Goal: Information Seeking & Learning: Understand process/instructions

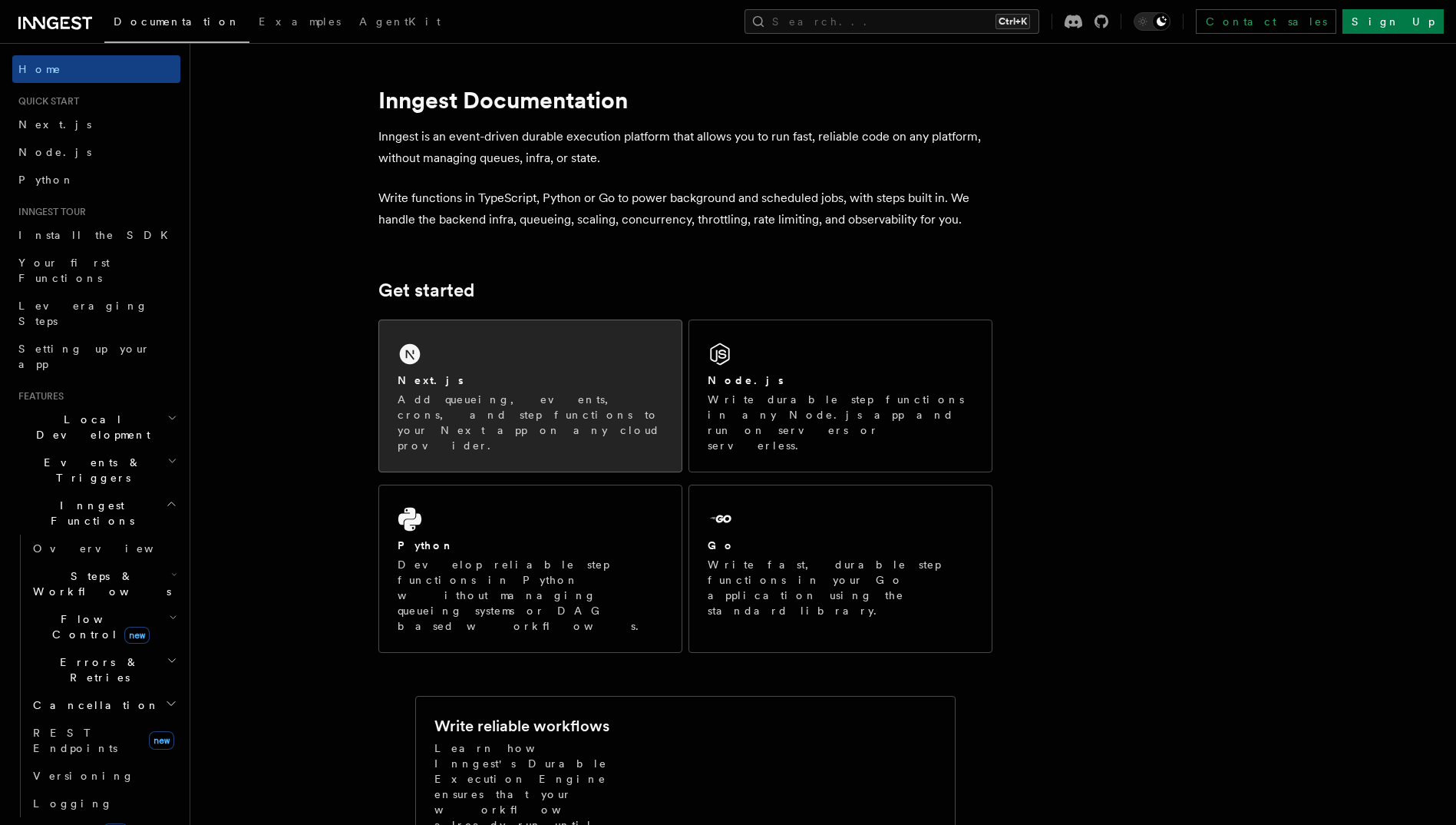
click at [531, 367] on div "Next.js Add queueing, events, crons, and step functions to your Next app on any…" at bounding box center [530, 396] width 302 height 152
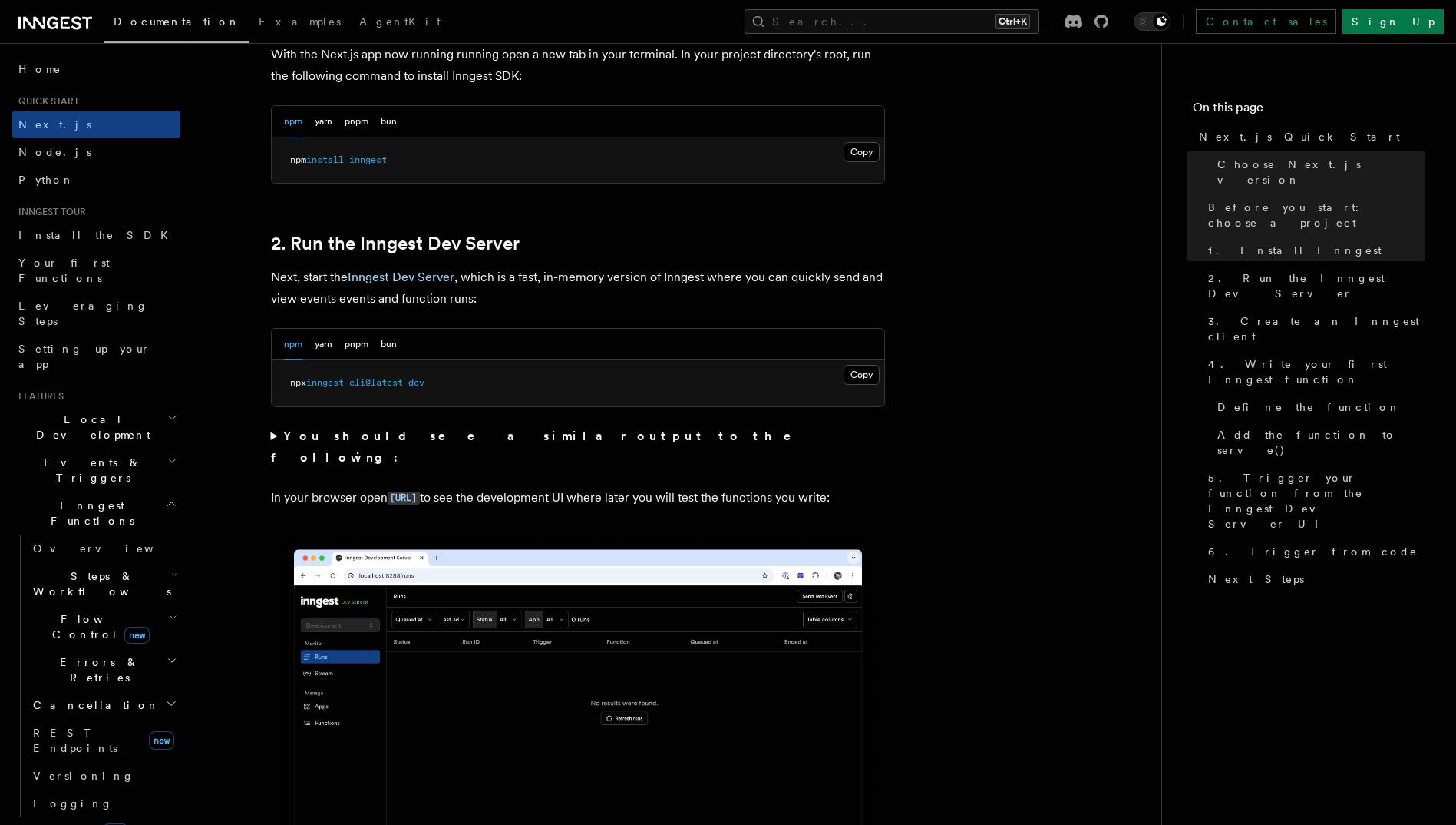
scroll to position [921, 0]
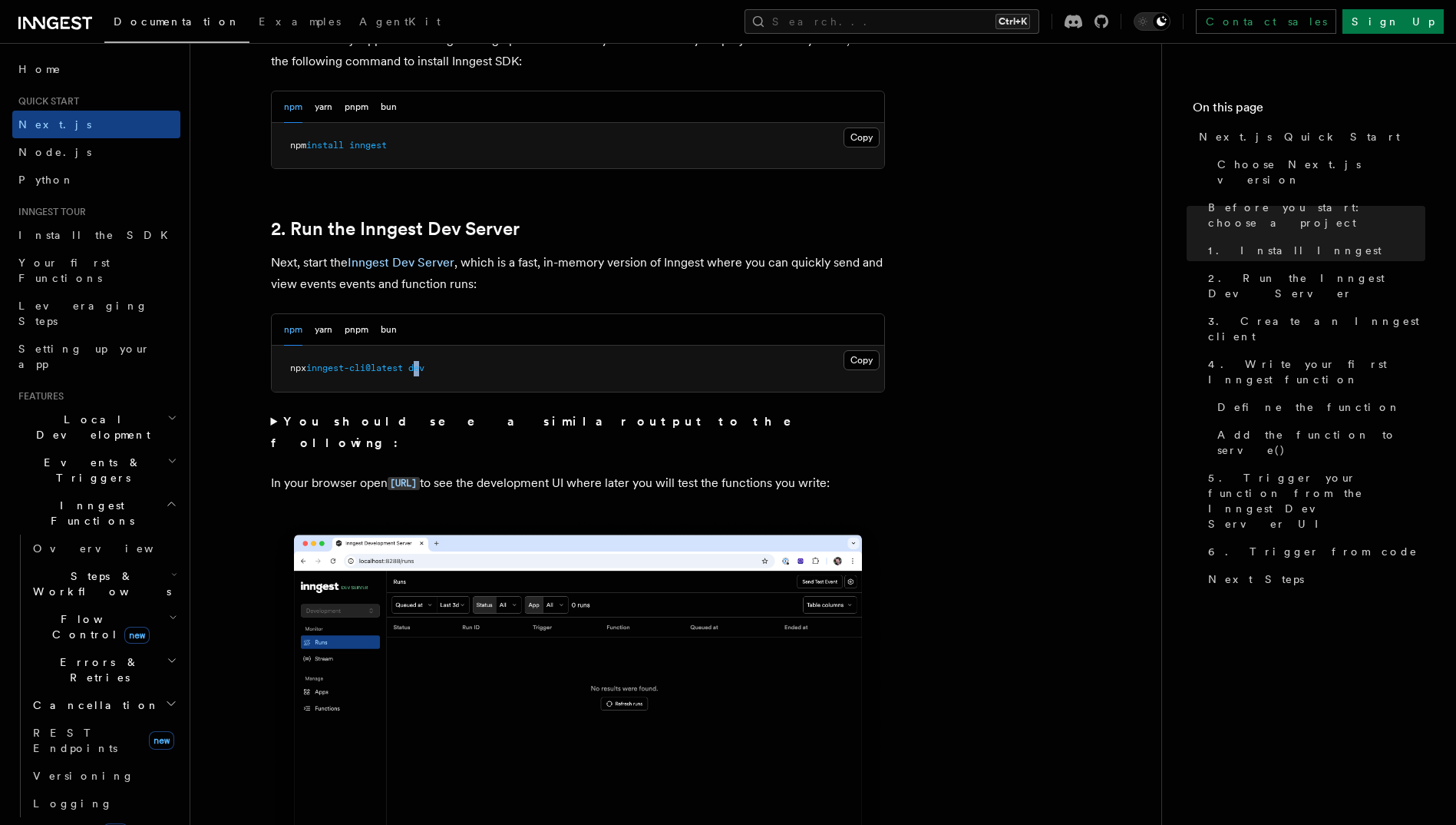
click at [424, 365] on span "dev" at bounding box center [416, 367] width 16 height 10
drag, startPoint x: 424, startPoint y: 365, endPoint x: 752, endPoint y: 407, distance: 330.7
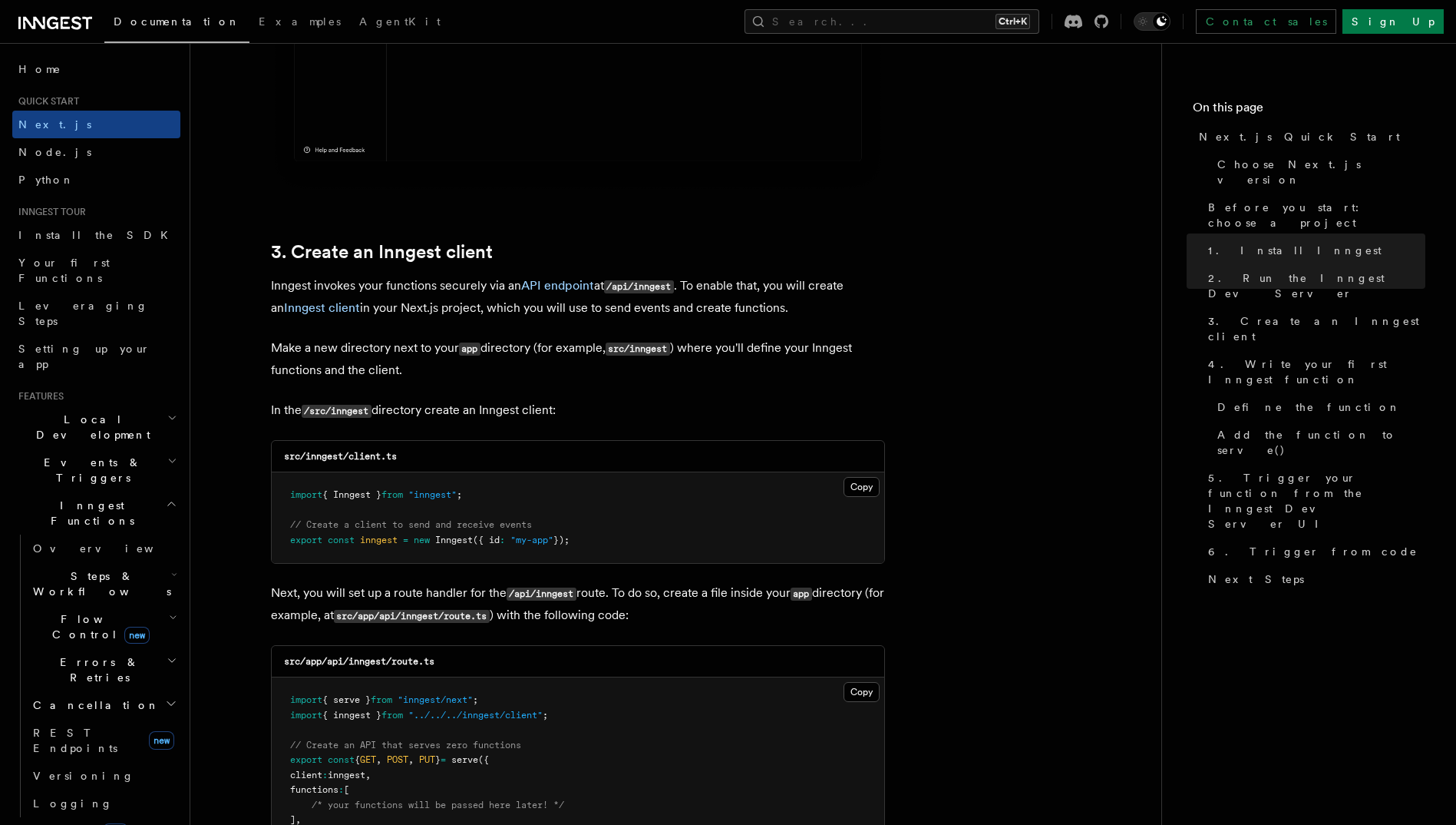
scroll to position [1689, 0]
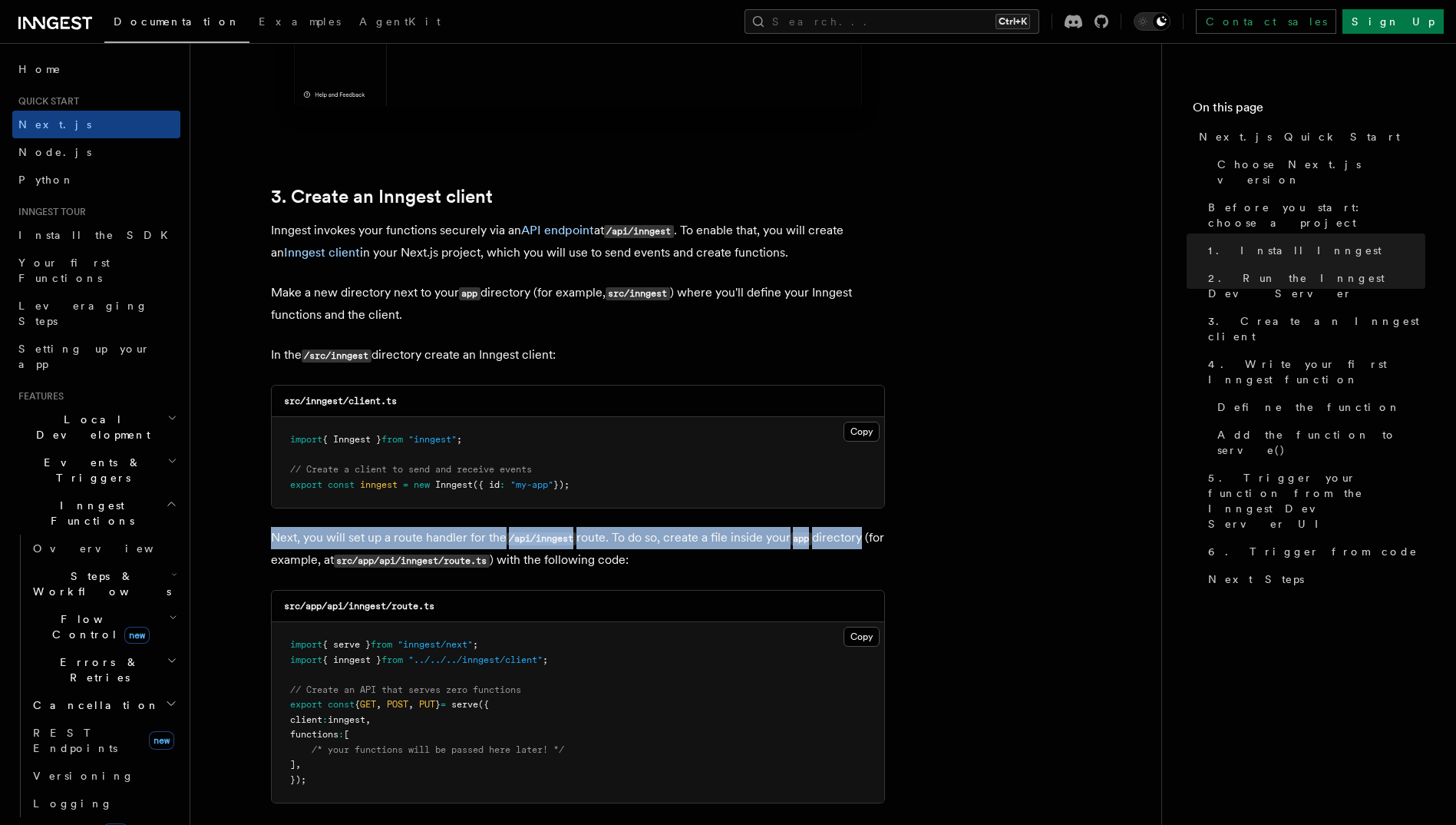
drag, startPoint x: 335, startPoint y: 538, endPoint x: 867, endPoint y: 525, distance: 532.2
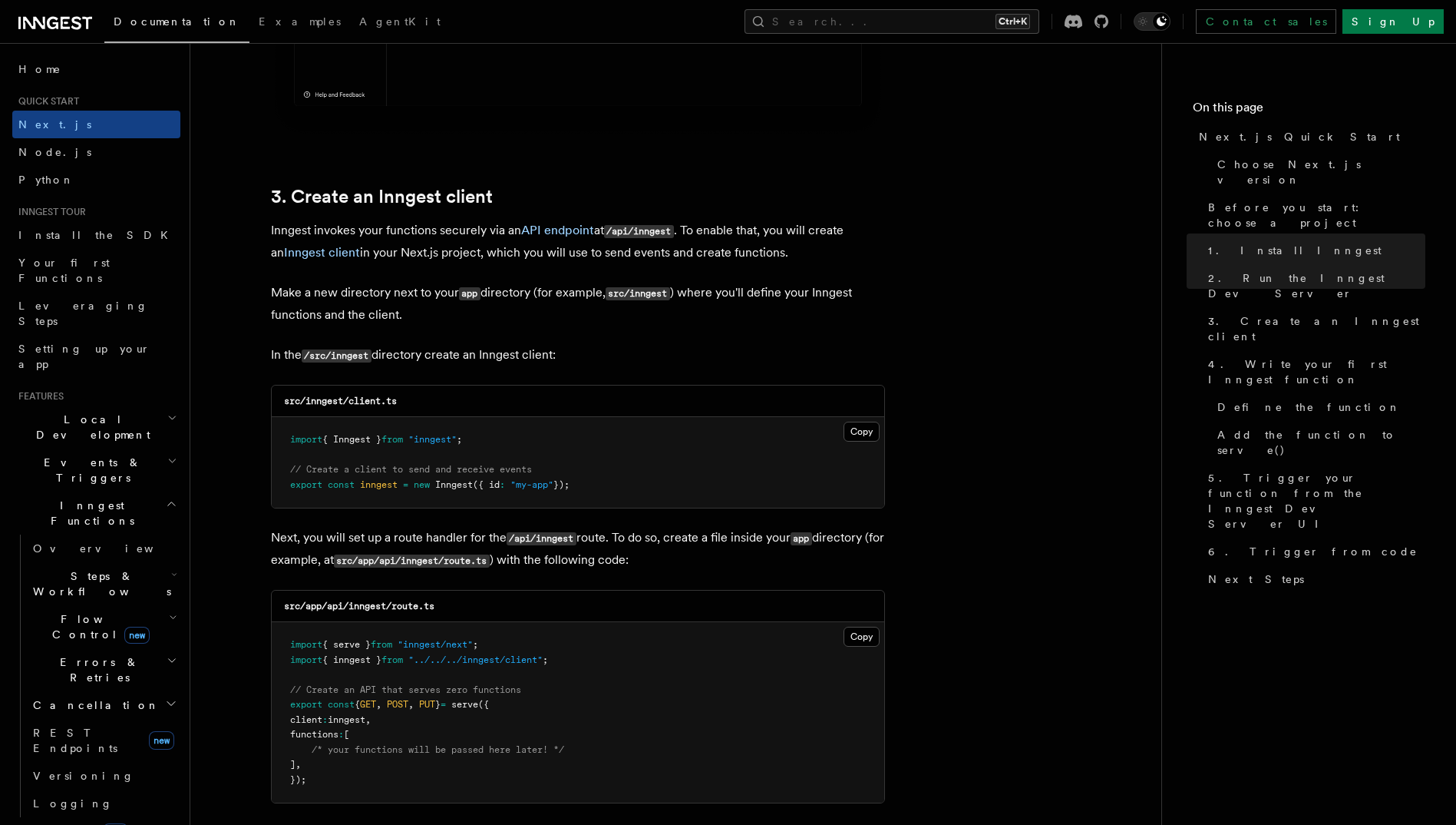
drag, startPoint x: 867, startPoint y: 525, endPoint x: 1004, endPoint y: 674, distance: 202.4
click at [455, 551] on p "Next, you will set up a route handler for the /api/inngest route. To do so, cre…" at bounding box center [578, 548] width 614 height 45
drag, startPoint x: 710, startPoint y: 562, endPoint x: 362, endPoint y: 553, distance: 348.1
click at [362, 553] on p "Next, you will set up a route handler for the /api/inngest route. To do so, cre…" at bounding box center [578, 548] width 614 height 45
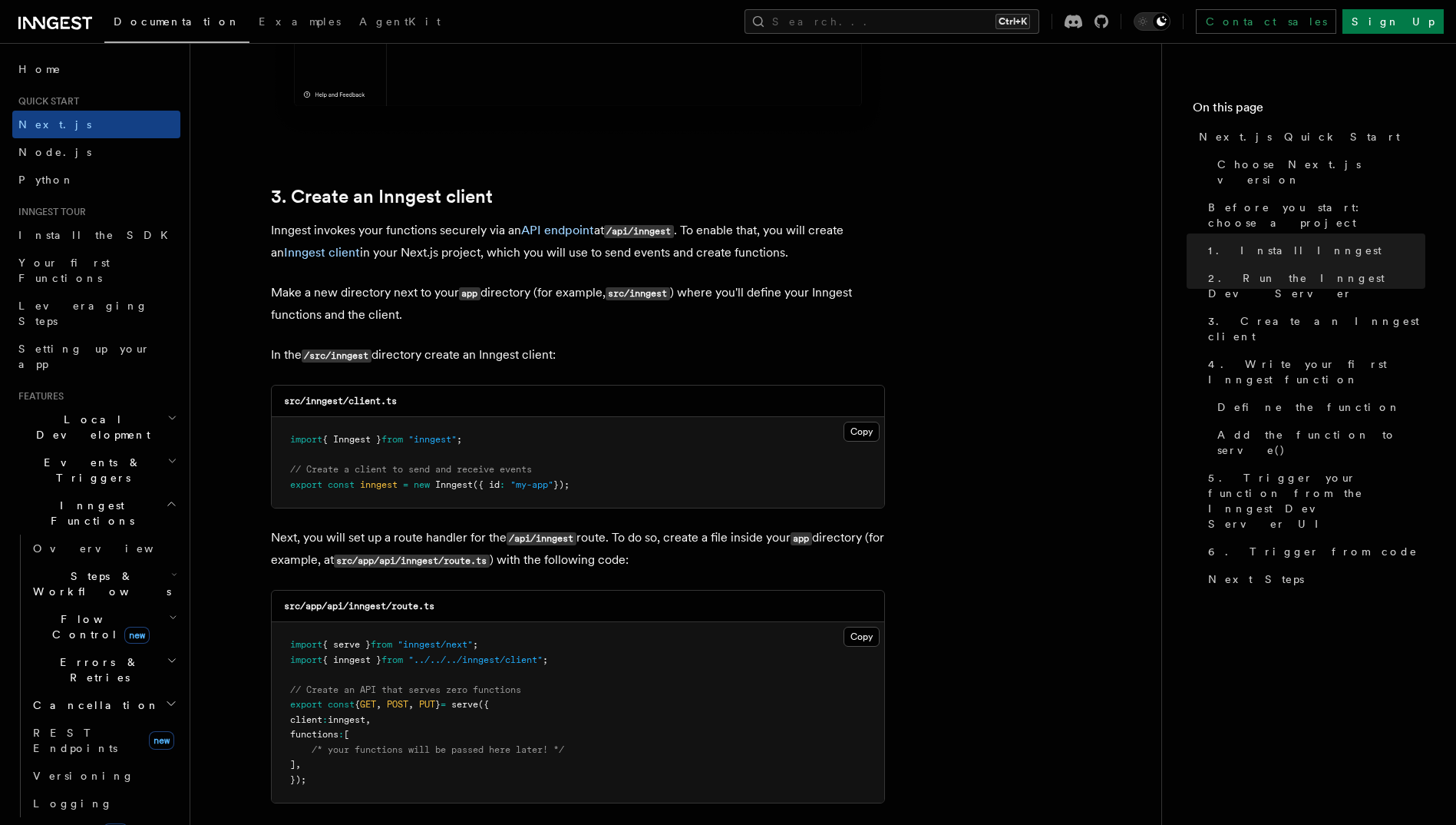
click at [687, 676] on pre "import { serve } from "inngest/next" ; import { inngest } from "../../../innges…" at bounding box center [578, 712] width 612 height 180
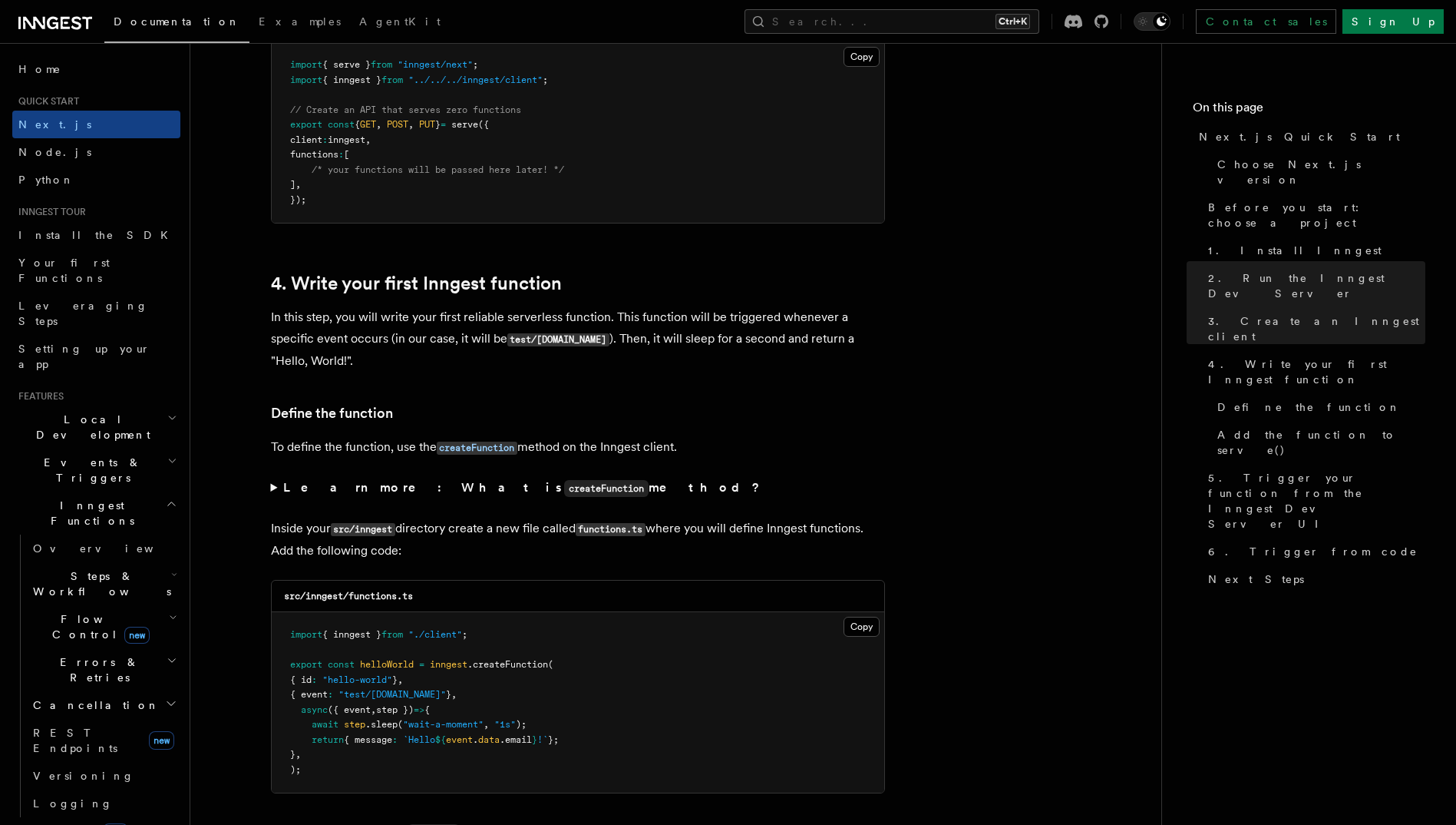
scroll to position [2303, 0]
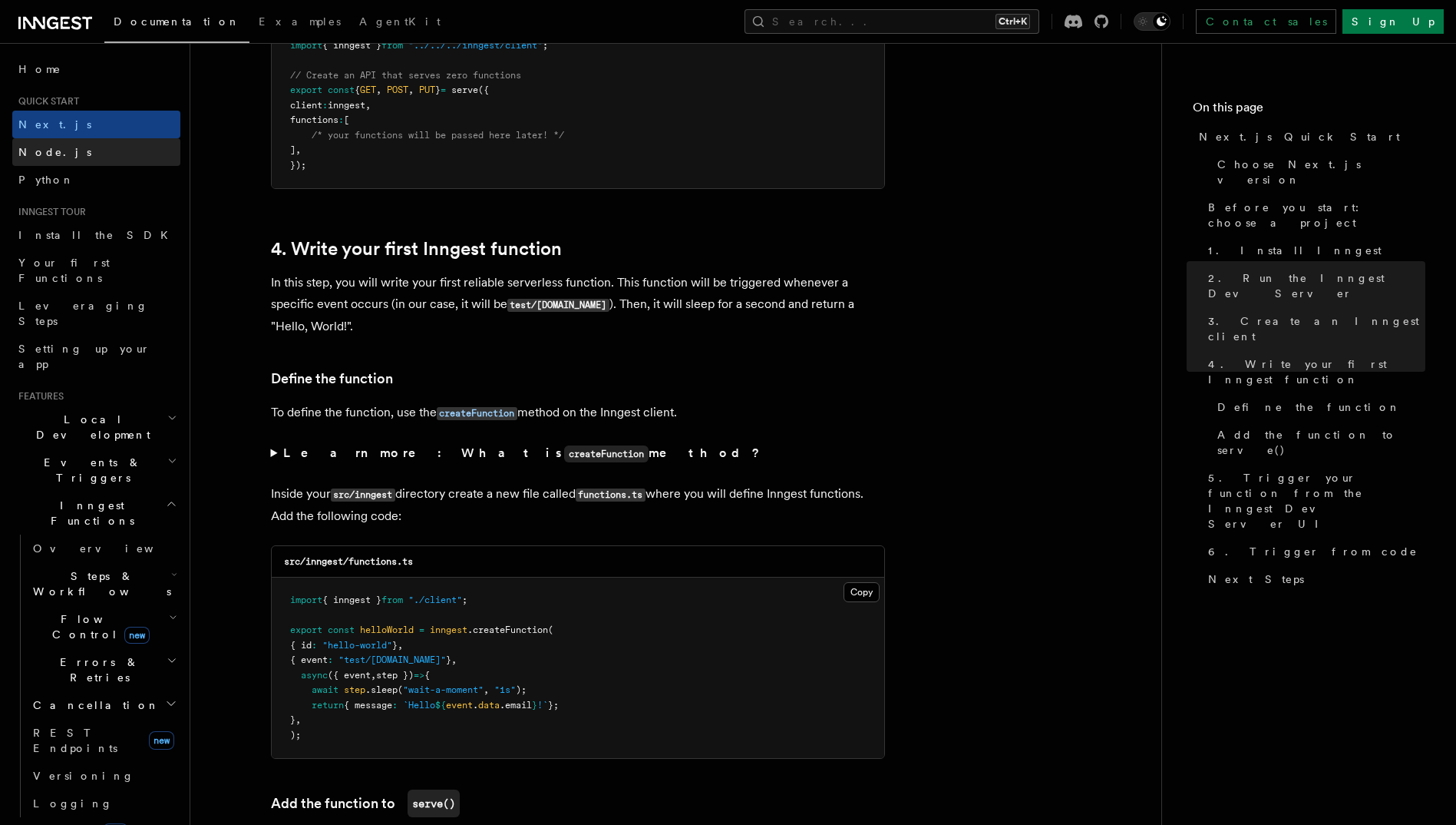
click at [83, 155] on link "Node.js" at bounding box center [96, 152] width 168 height 28
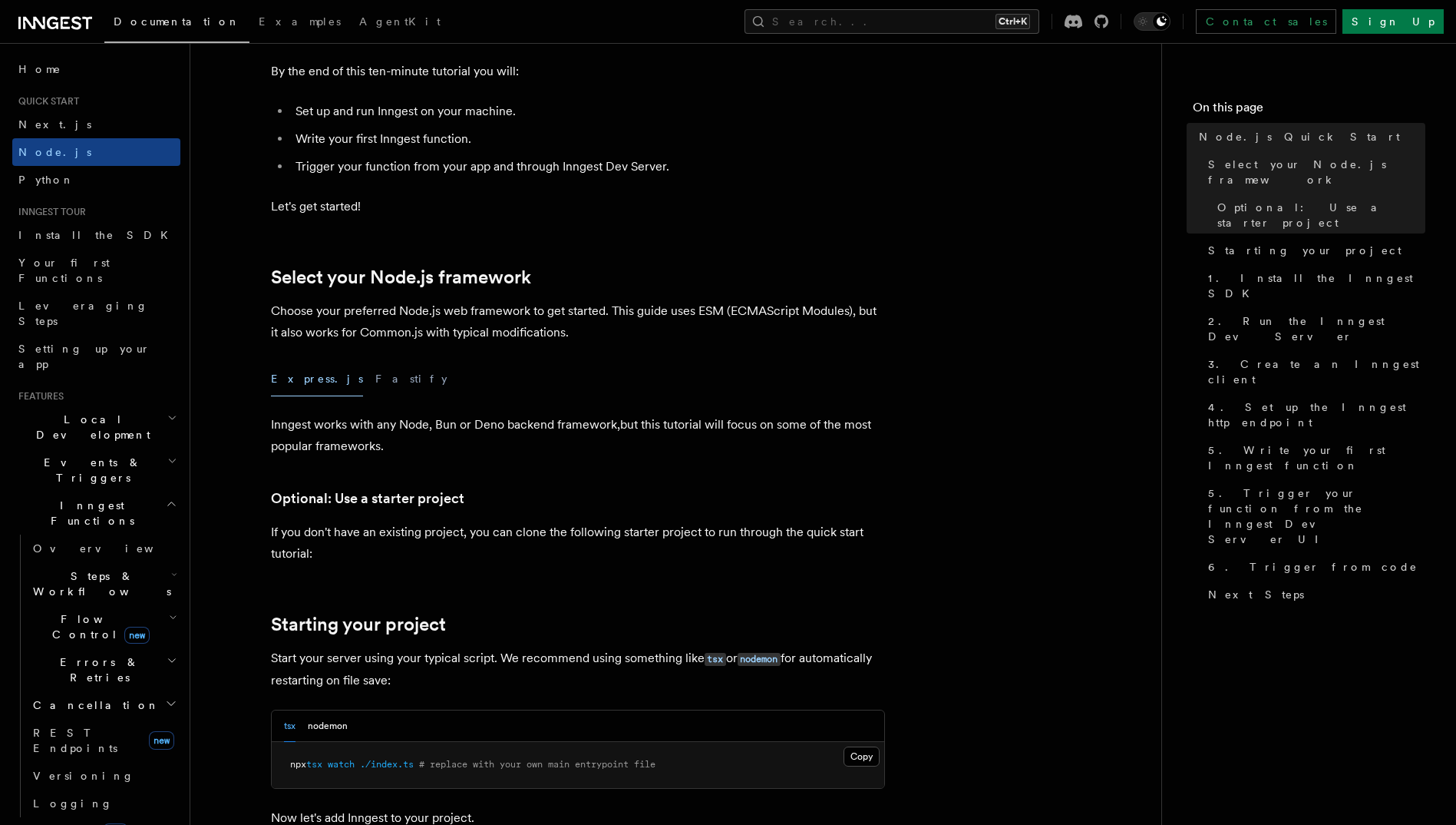
scroll to position [230, 0]
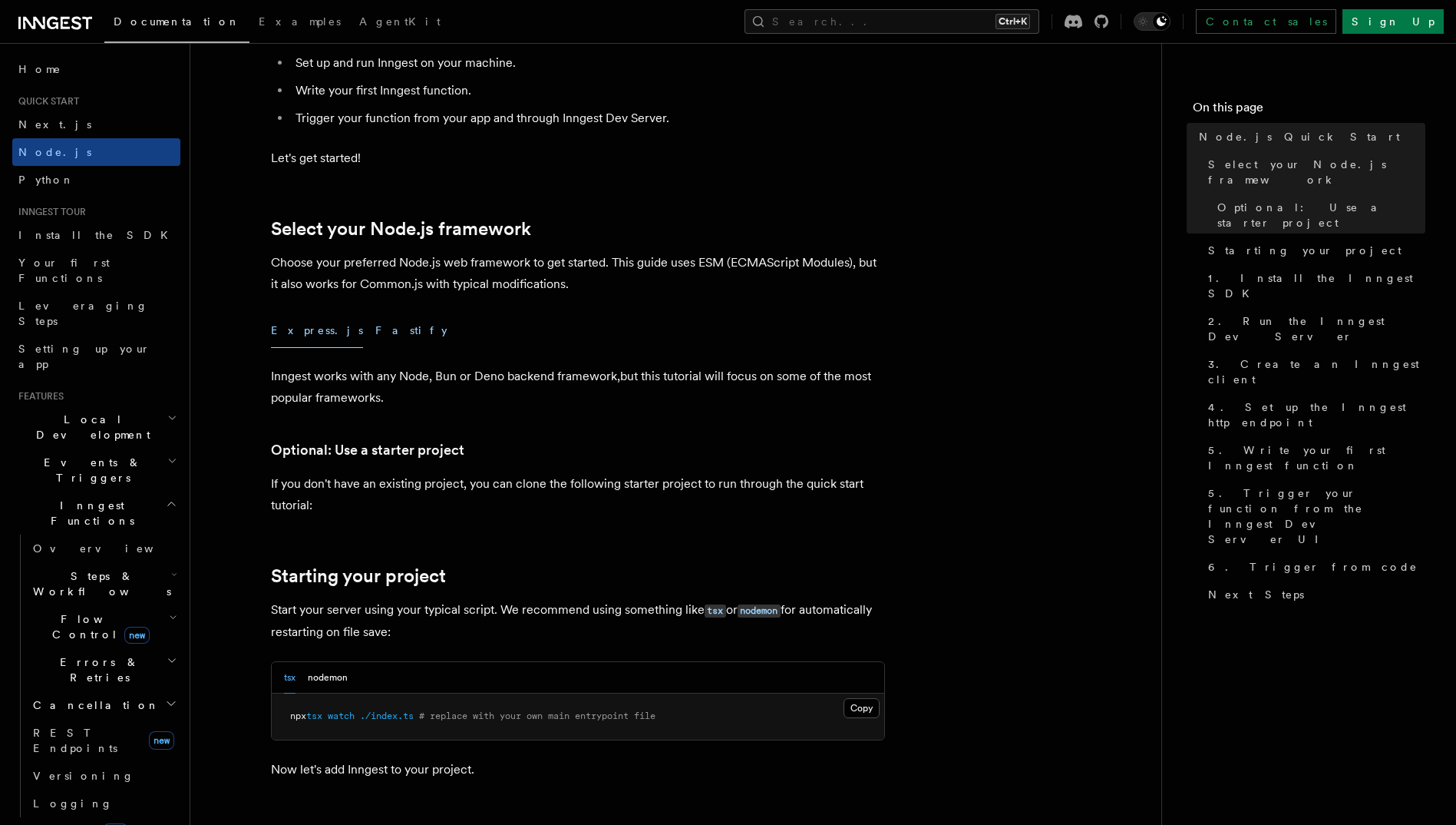
click at [376, 320] on button "Fastify" at bounding box center [412, 330] width 72 height 34
click at [284, 326] on button "Express.js" at bounding box center [317, 330] width 92 height 34
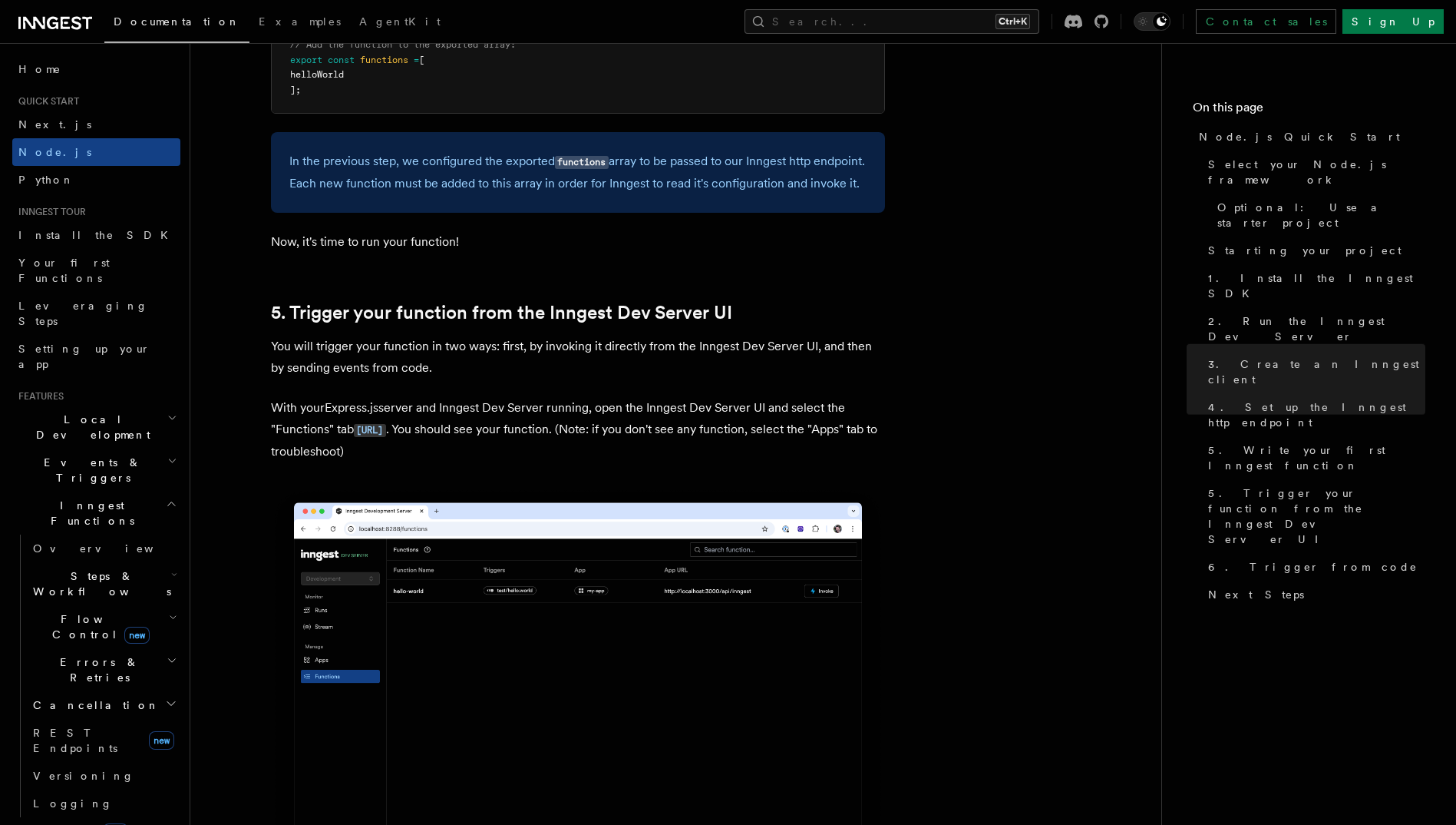
scroll to position [2764, 0]
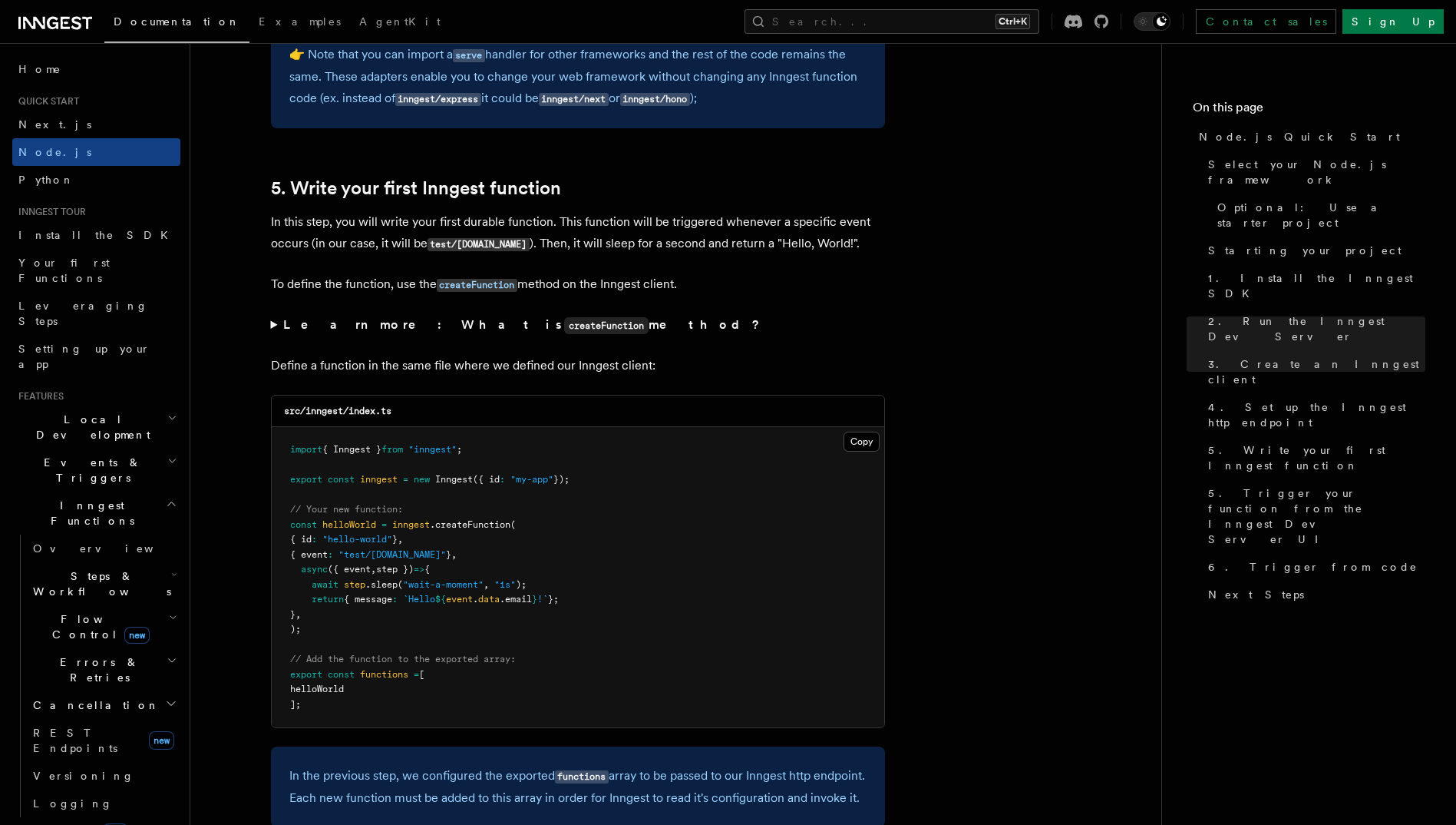
click at [53, 29] on icon at bounding box center [52, 23] width 11 height 12
